Goal: Obtain resource: Download file/media

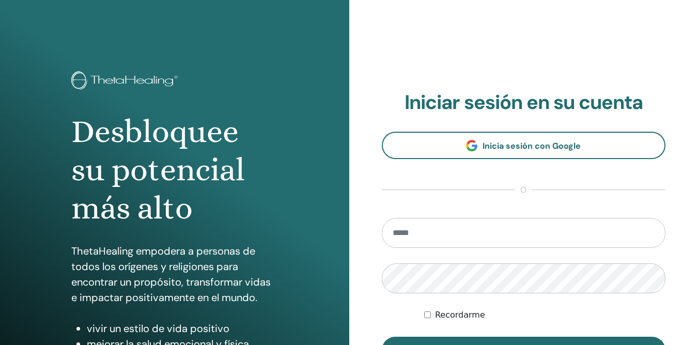
click at [420, 248] on input "email" at bounding box center [524, 233] width 284 height 30
type input "**********"
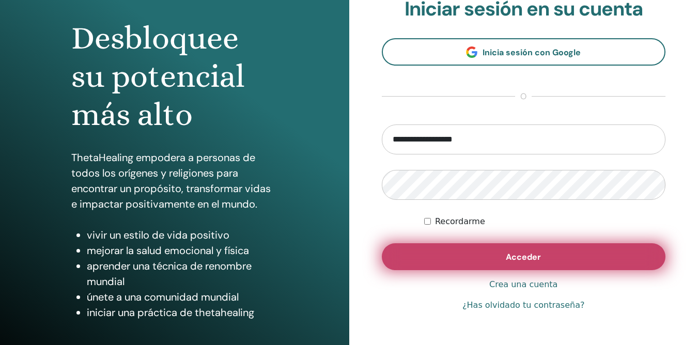
click at [506, 257] on button "Acceder" at bounding box center [524, 256] width 284 height 27
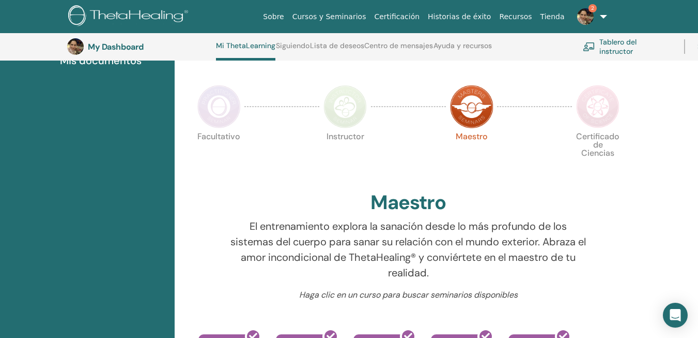
scroll to position [205, 0]
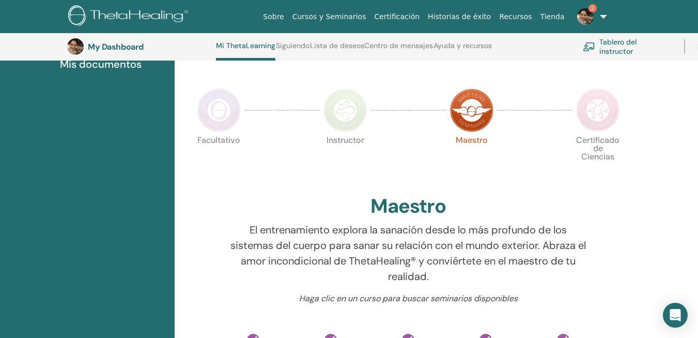
click at [230, 115] on img at bounding box center [218, 109] width 43 height 43
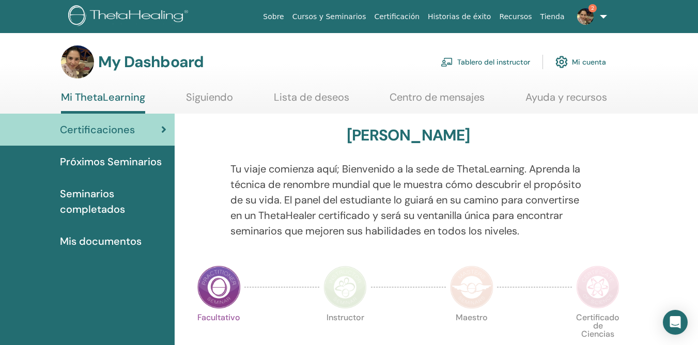
click at [348, 277] on img at bounding box center [345, 287] width 43 height 43
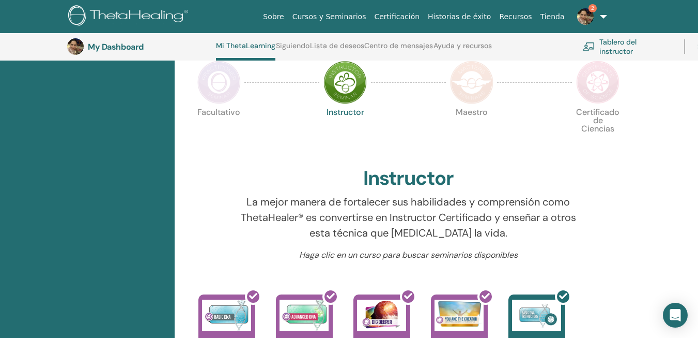
scroll to position [219, 0]
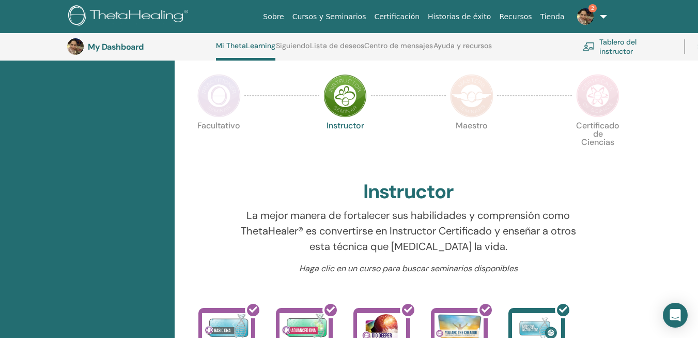
click at [467, 109] on img at bounding box center [471, 95] width 43 height 43
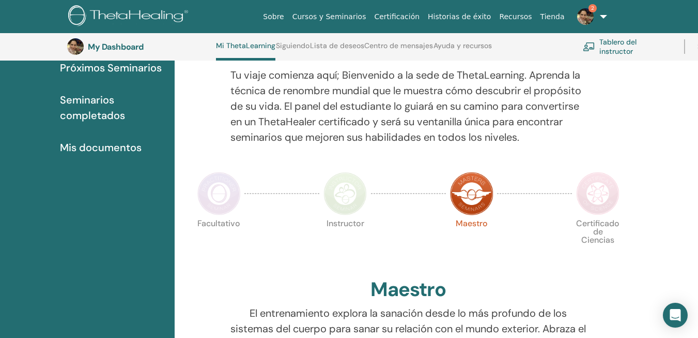
scroll to position [122, 0]
click at [607, 194] on img at bounding box center [597, 192] width 43 height 43
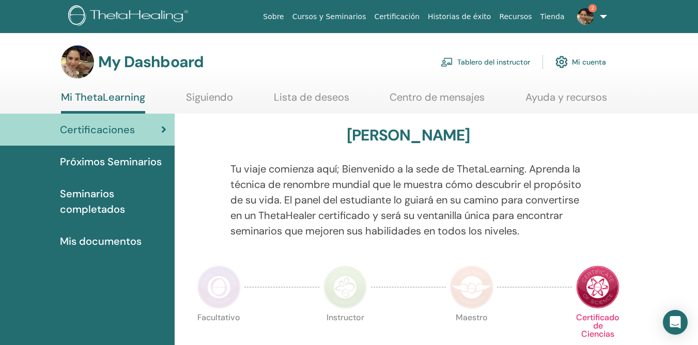
click at [584, 22] on img at bounding box center [585, 16] width 17 height 17
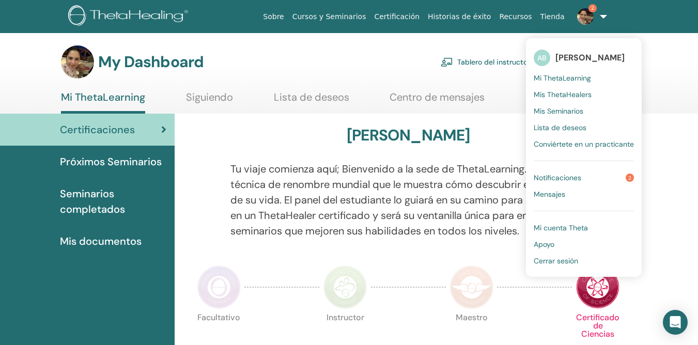
click at [568, 178] on span "Notificaciones" at bounding box center [558, 177] width 48 height 9
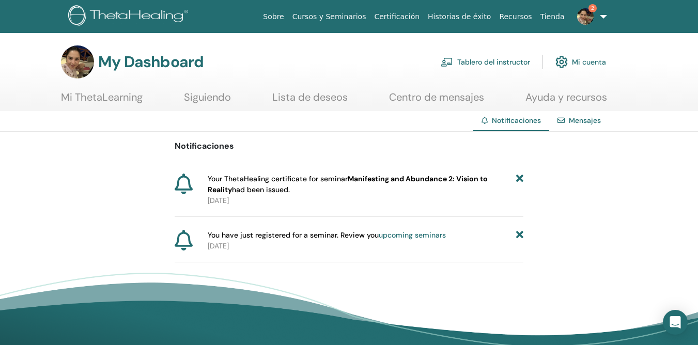
click at [519, 178] on icon at bounding box center [519, 185] width 7 height 22
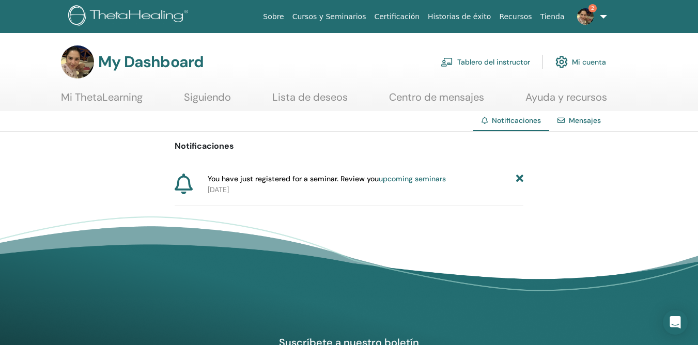
click at [520, 178] on icon at bounding box center [519, 179] width 7 height 11
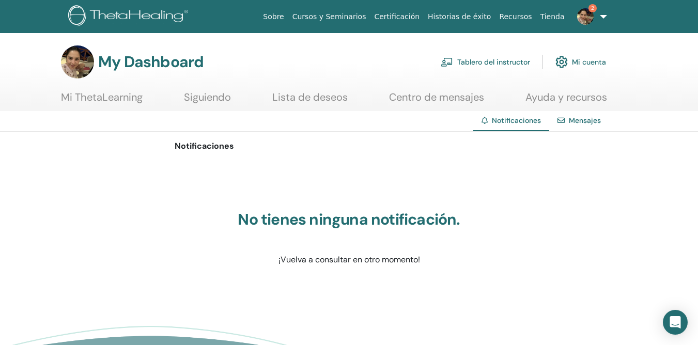
click at [120, 95] on link "Mi ThetaLearning" at bounding box center [102, 101] width 82 height 20
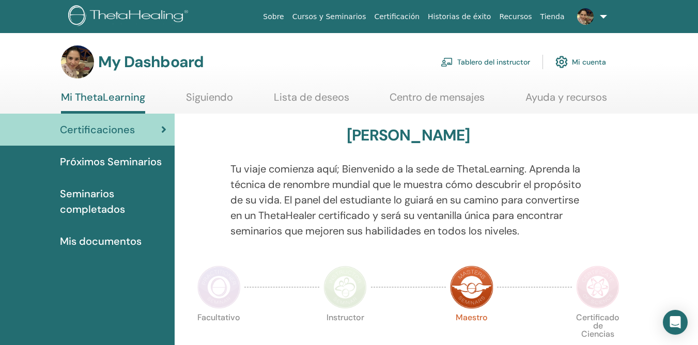
click at [110, 240] on span "Mis documentos" at bounding box center [101, 242] width 82 height 16
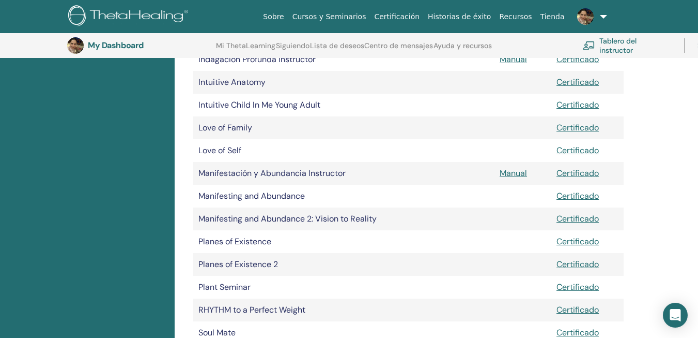
scroll to position [574, 0]
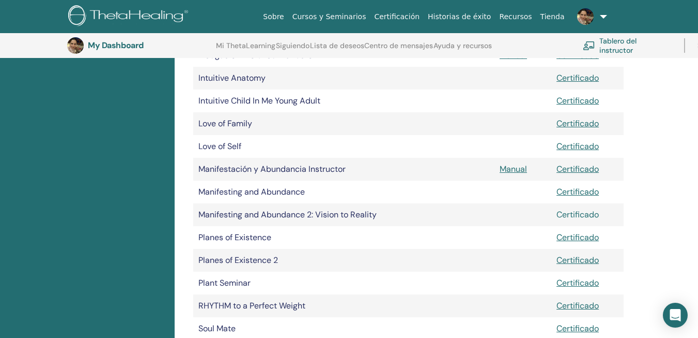
click at [575, 213] on link "Certificado" at bounding box center [578, 214] width 42 height 11
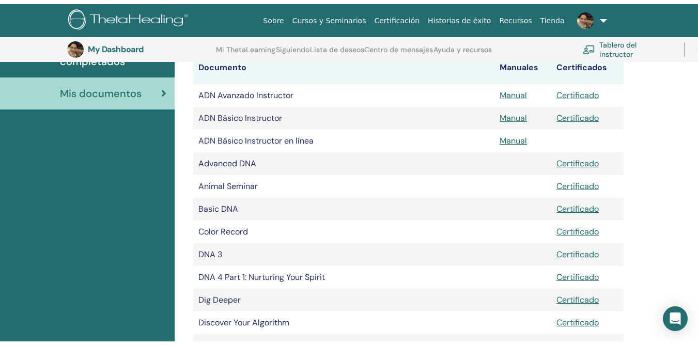
scroll to position [0, 0]
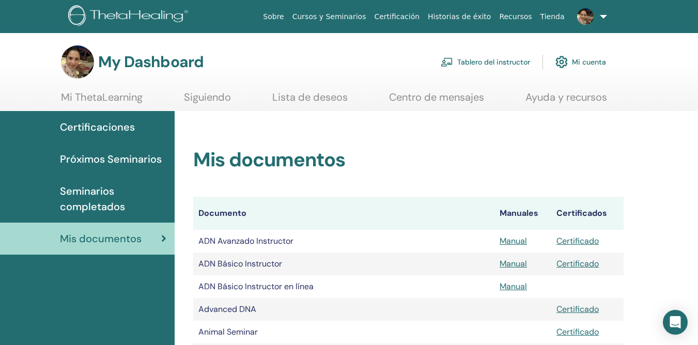
click at [603, 18] on link at bounding box center [590, 16] width 42 height 33
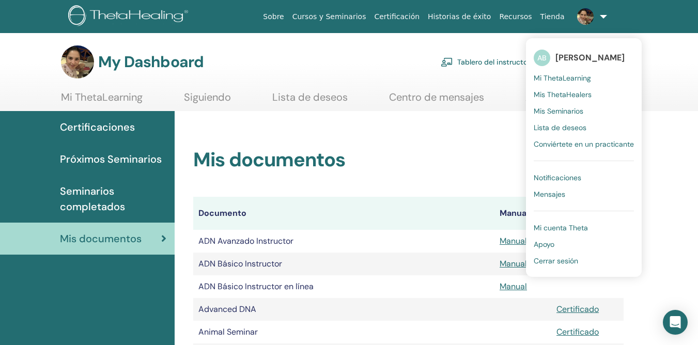
click at [569, 262] on span "Cerrar sesión" at bounding box center [556, 260] width 44 height 9
